Goal: Navigation & Orientation: Understand site structure

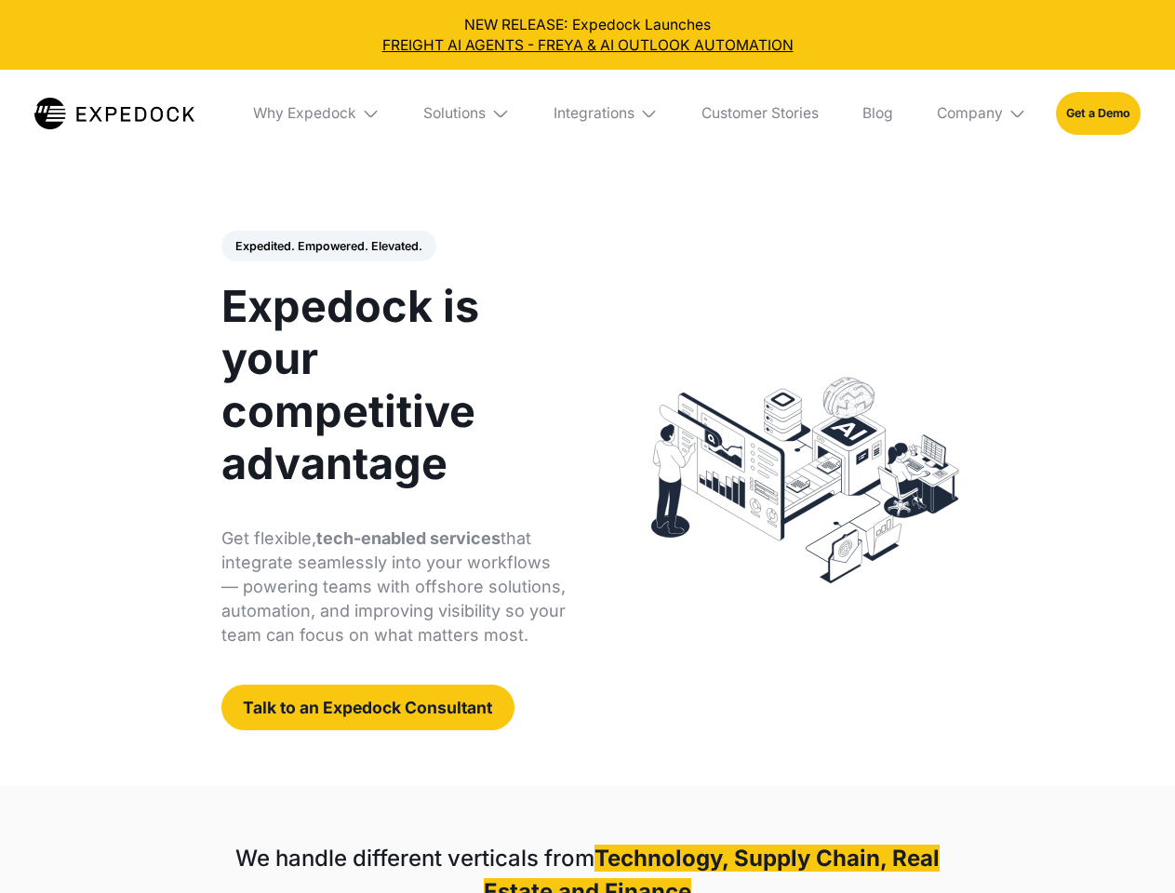
select select
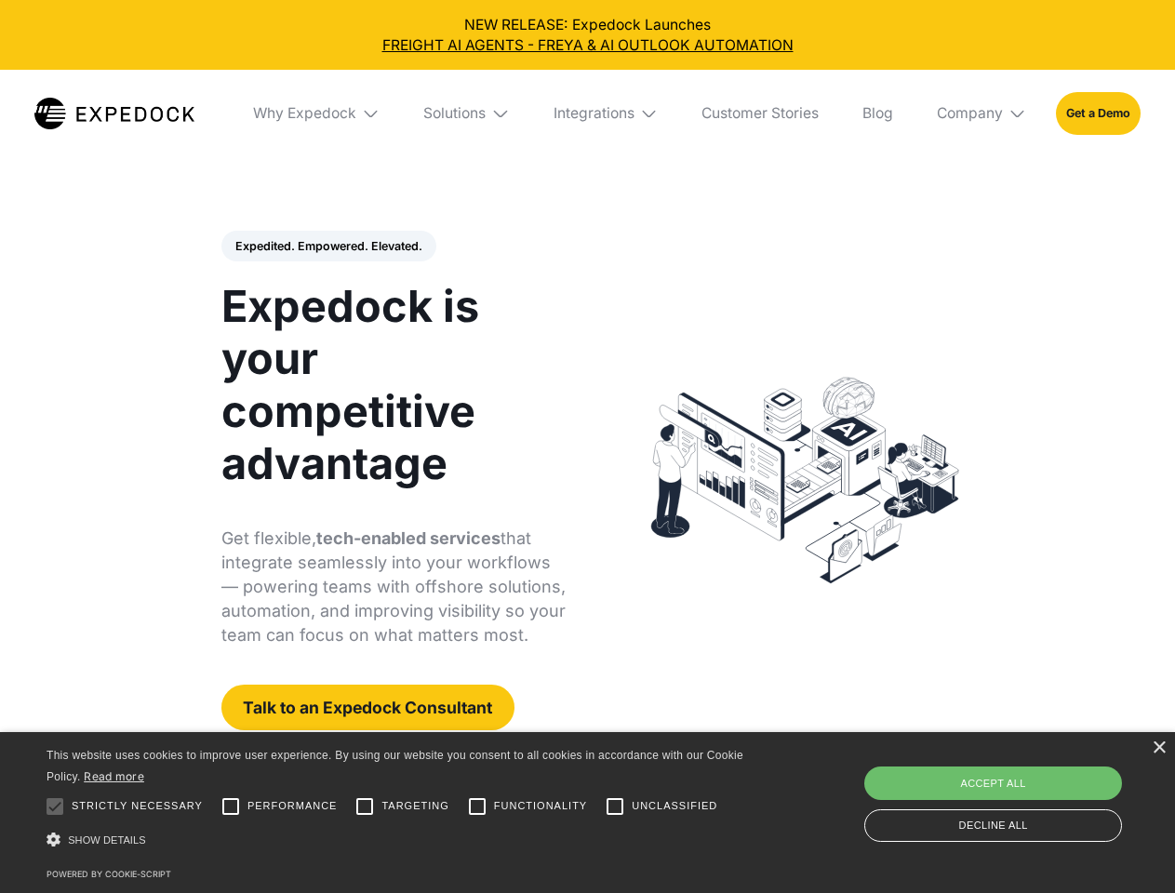
click at [587, 114] on div "Integrations" at bounding box center [594, 113] width 81 height 19
click at [317, 114] on div "Why Expedock" at bounding box center [288, 113] width 103 height 19
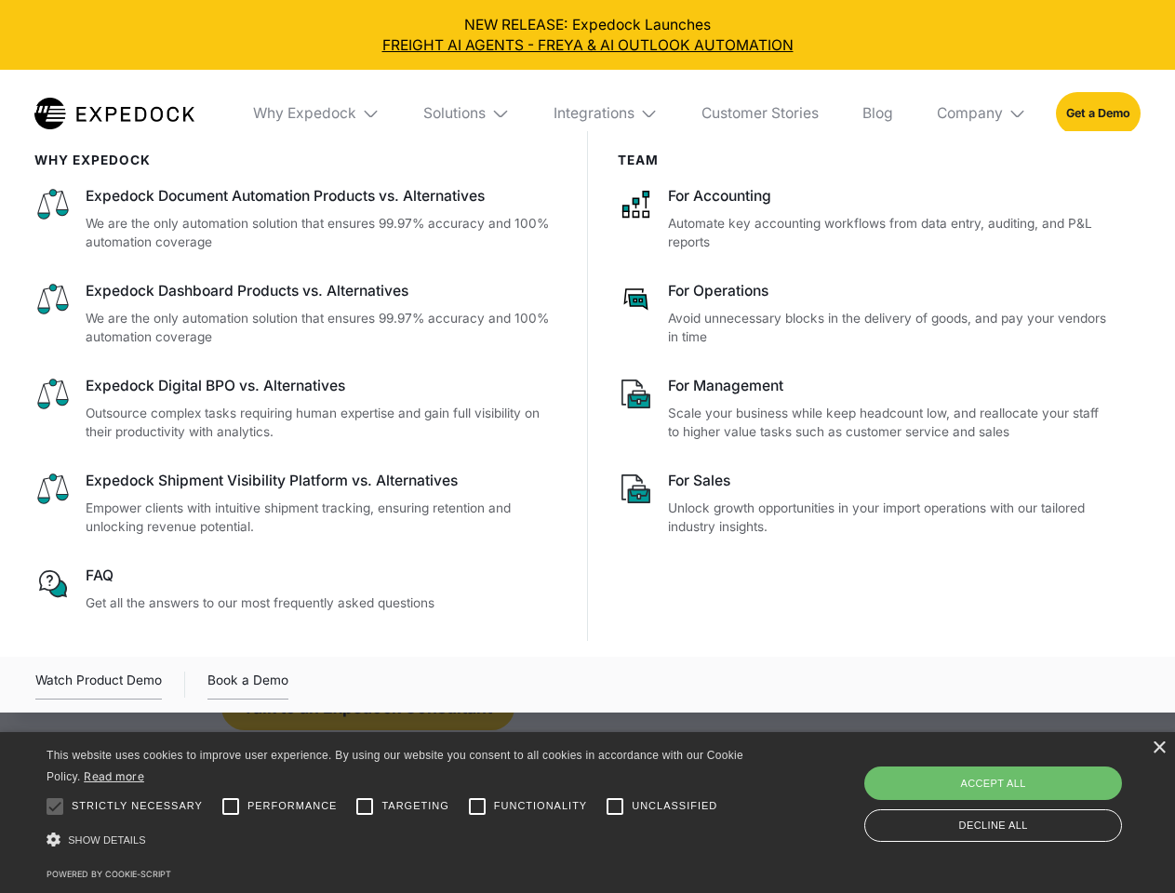
click at [468, 114] on div "Solutions" at bounding box center [454, 113] width 62 height 19
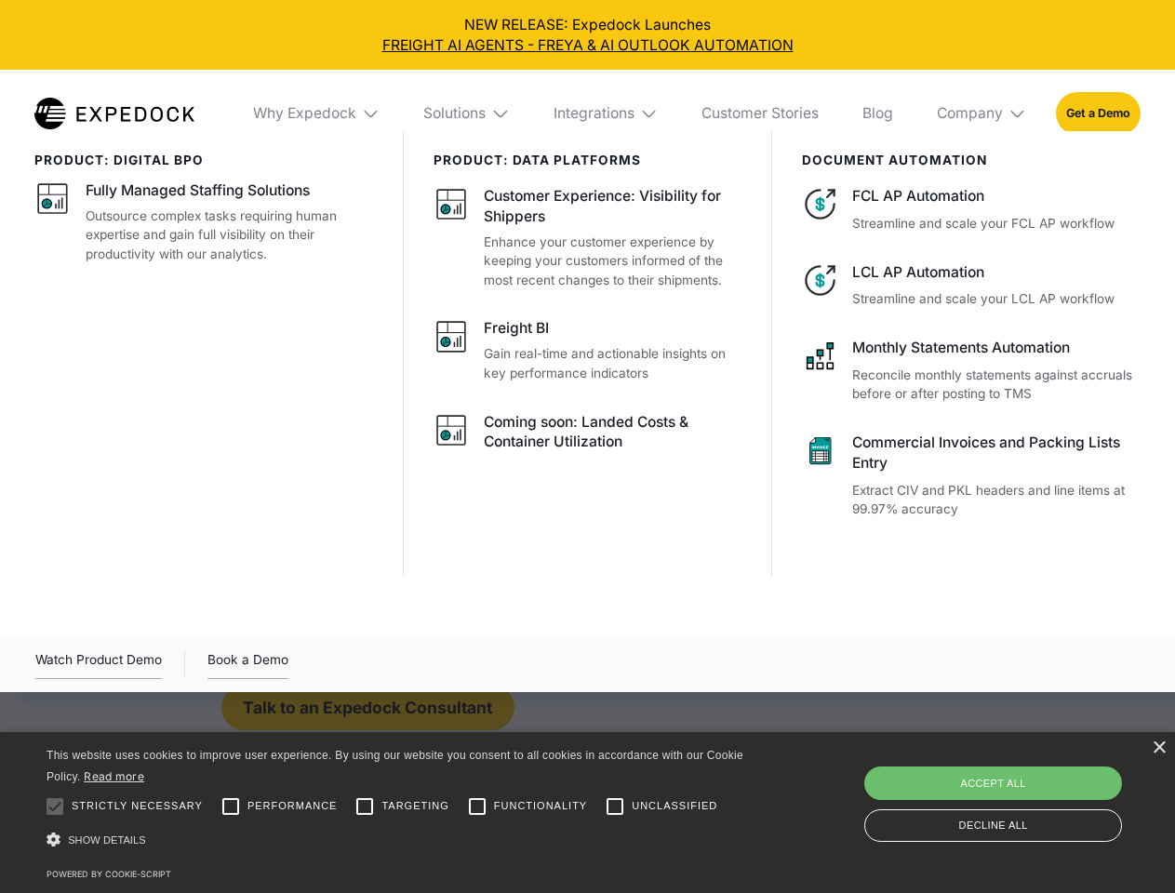
click at [607, 114] on div "Integrations" at bounding box center [594, 113] width 81 height 19
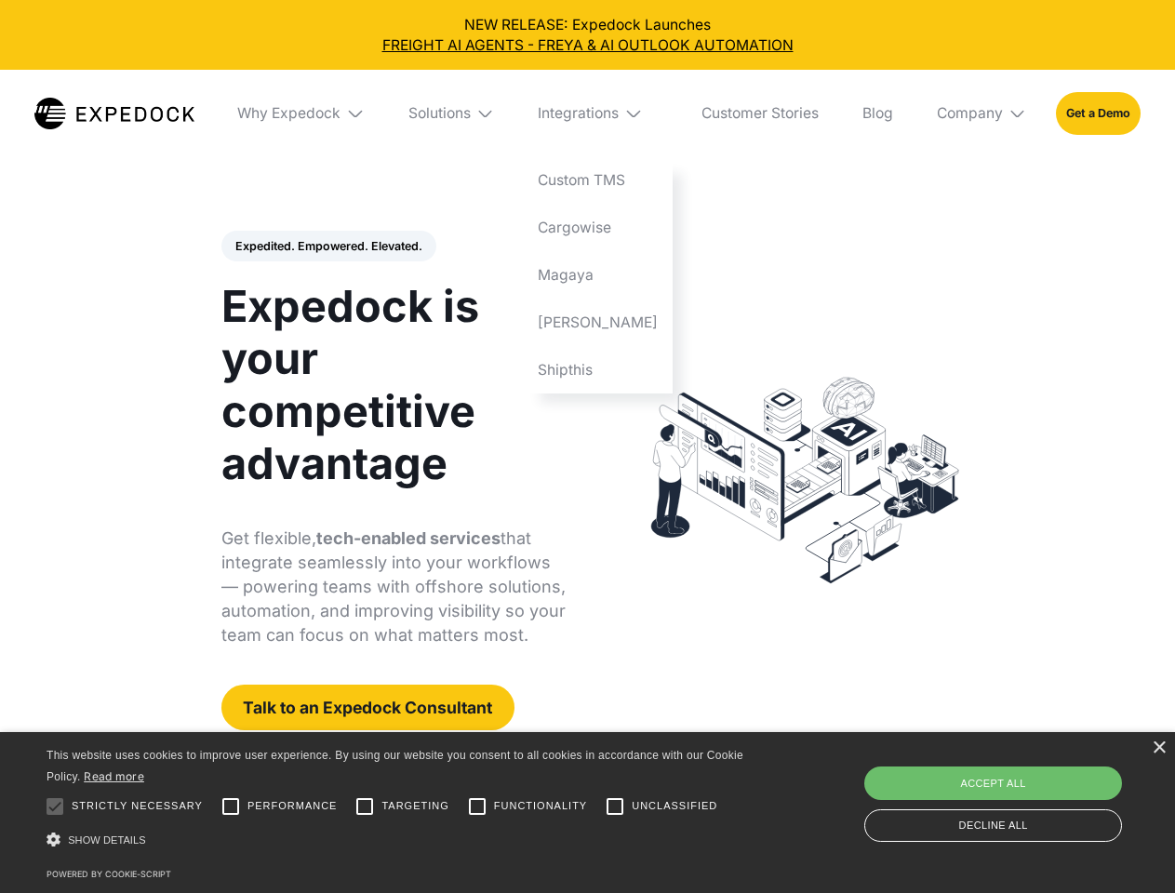
click at [983, 114] on div "Company" at bounding box center [970, 113] width 66 height 19
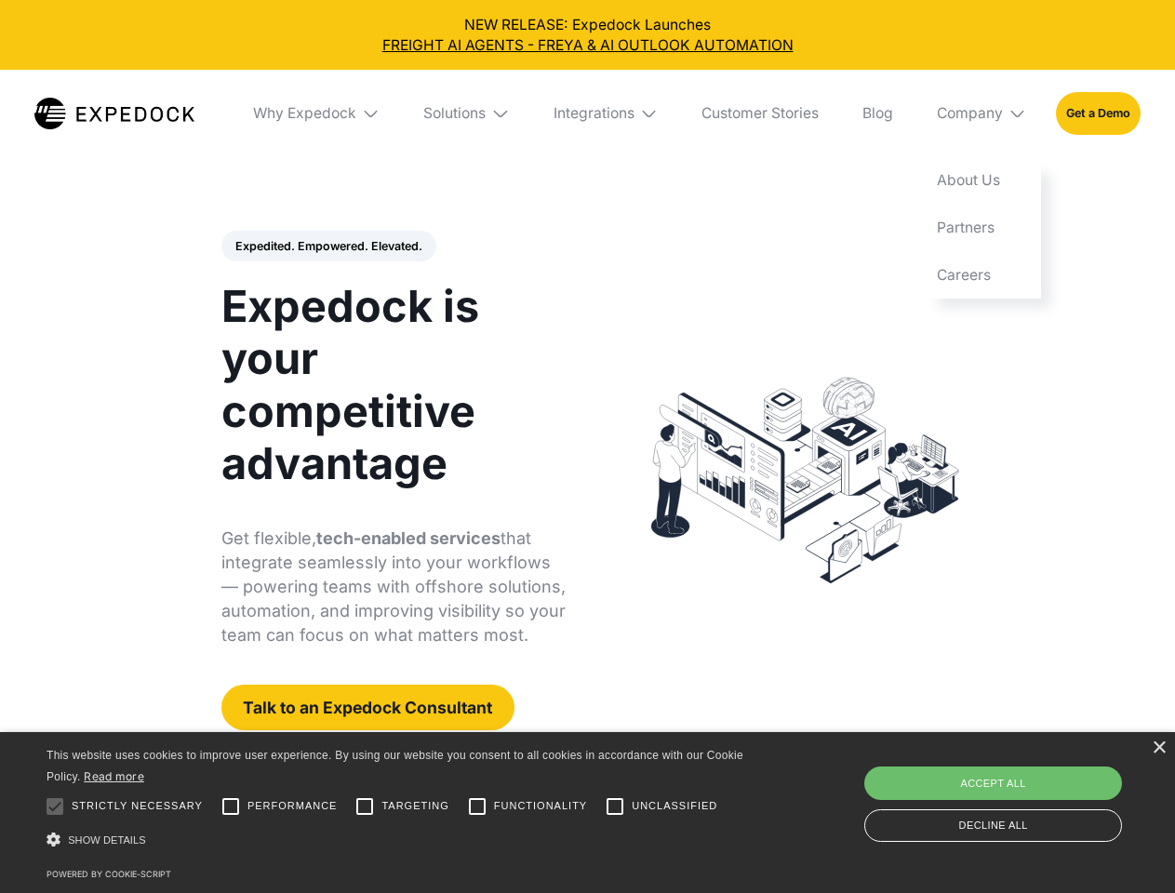
click at [328, 247] on div "Expedited. Empowered. Elevated. Automate Freight Document Extraction at 99.97% …" at bounding box center [393, 481] width 345 height 501
click at [55, 807] on div at bounding box center [54, 806] width 37 height 37
click at [231, 807] on input "Performance" at bounding box center [230, 806] width 37 height 37
checkbox input "true"
click at [365, 807] on input "Targeting" at bounding box center [364, 806] width 37 height 37
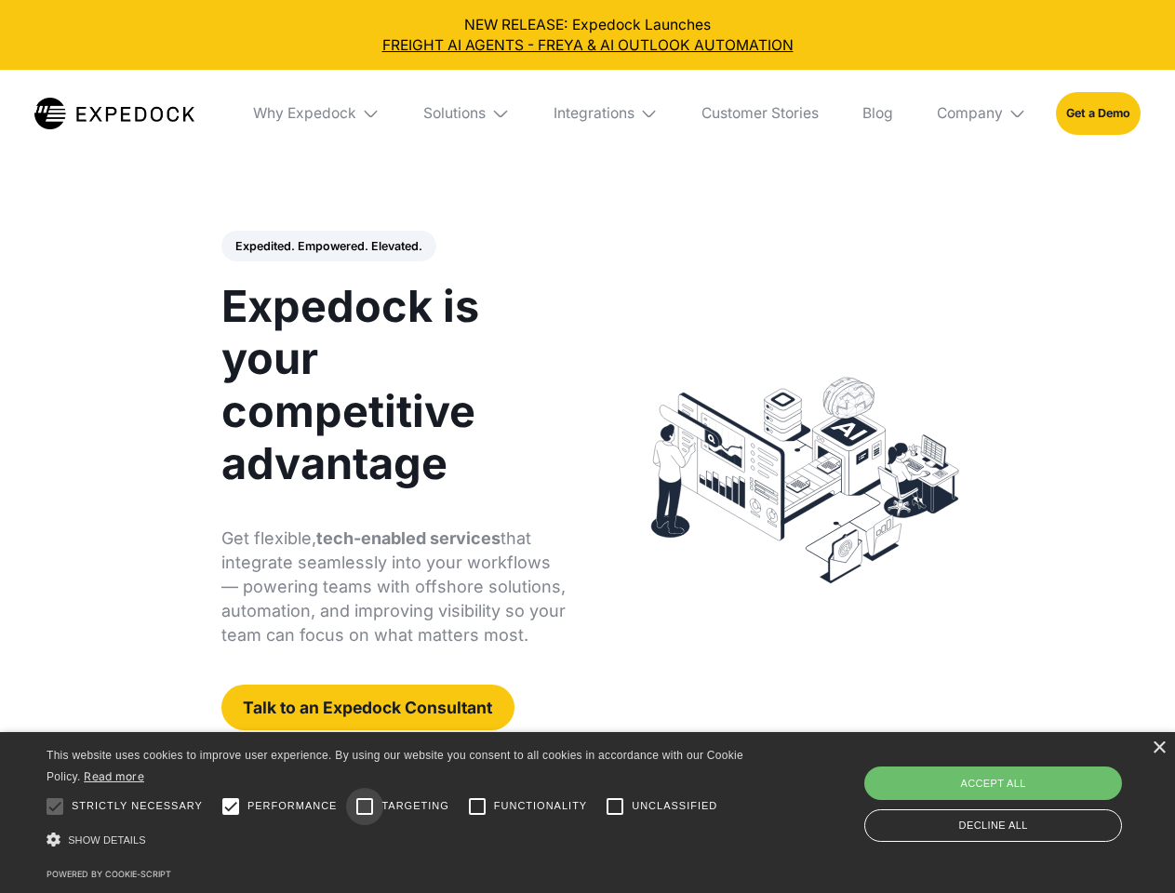
checkbox input "true"
click at [477, 807] on input "Functionality" at bounding box center [477, 806] width 37 height 37
checkbox input "true"
